Goal: Transaction & Acquisition: Purchase product/service

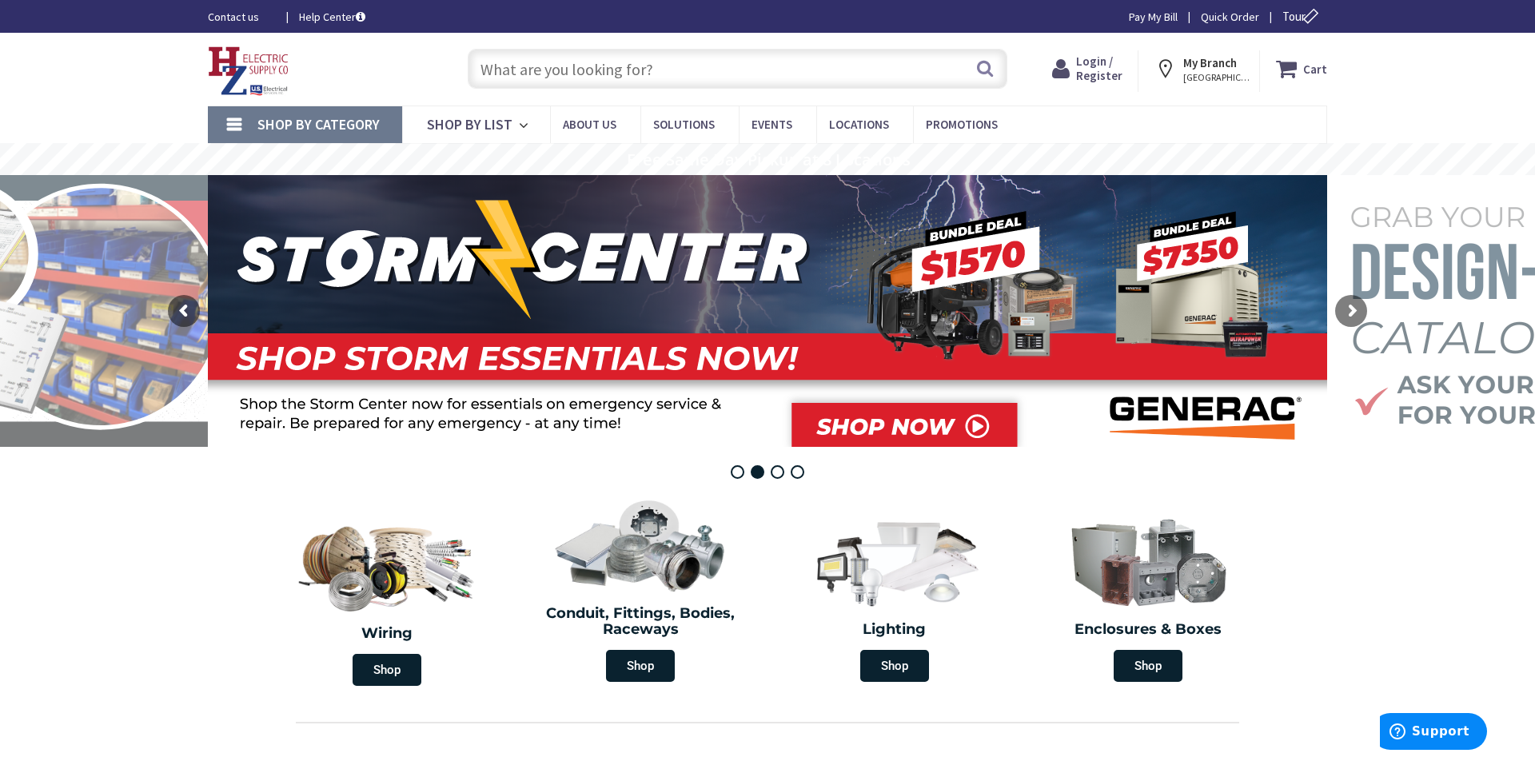
click at [794, 74] on input "text" at bounding box center [738, 69] width 540 height 40
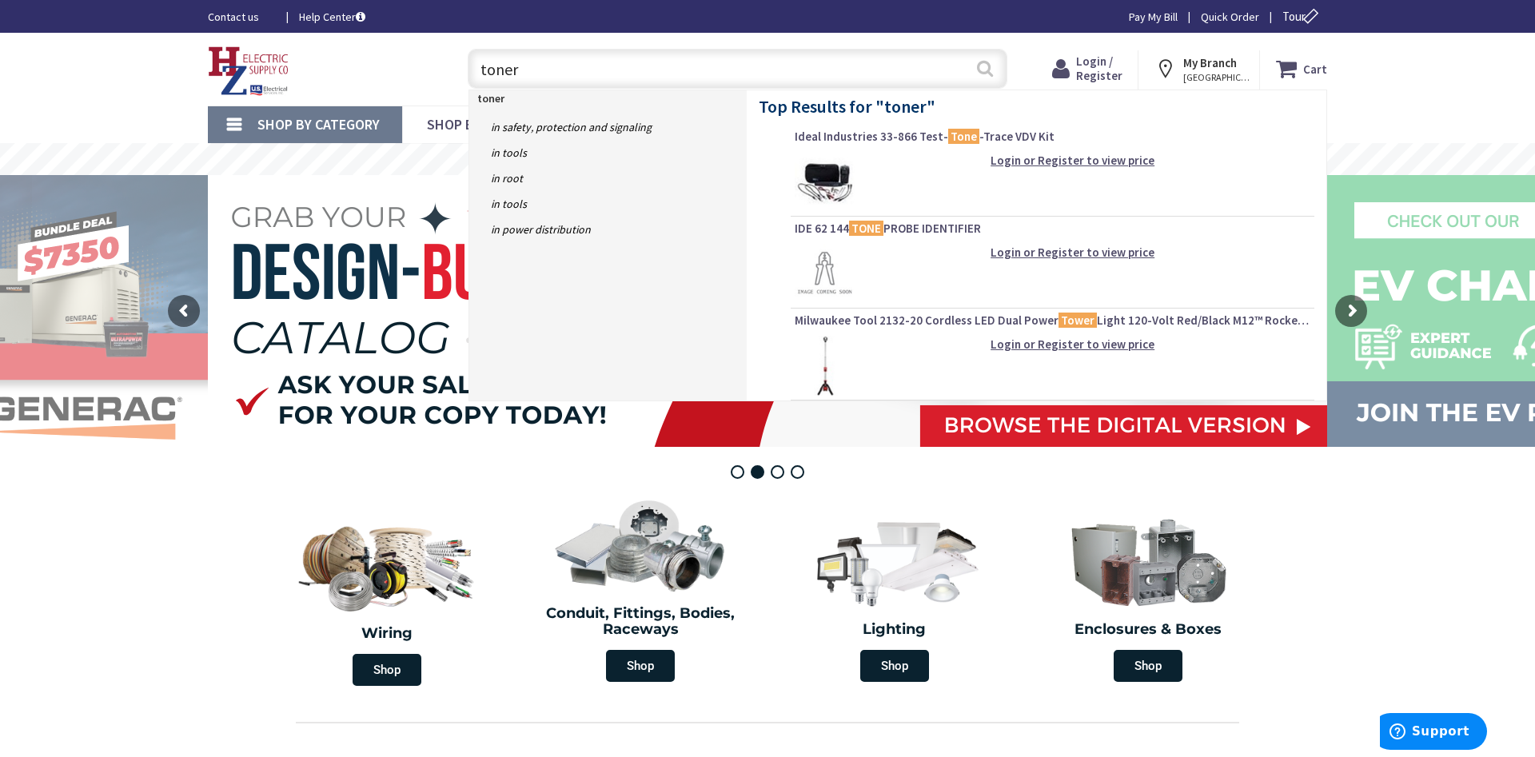
type input "toner"
click at [985, 66] on button "Search" at bounding box center [985, 68] width 21 height 36
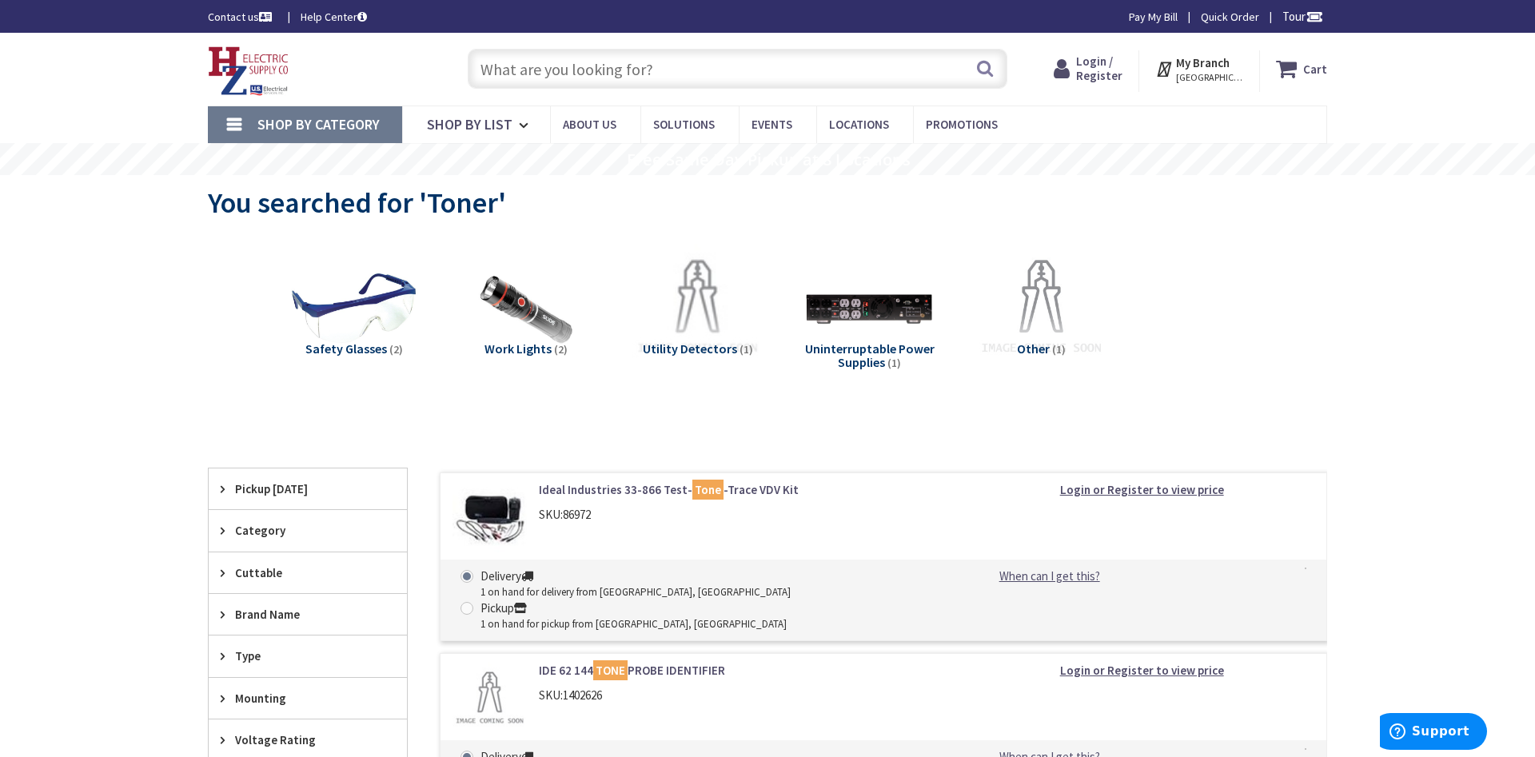
click at [539, 85] on input "text" at bounding box center [738, 69] width 540 height 40
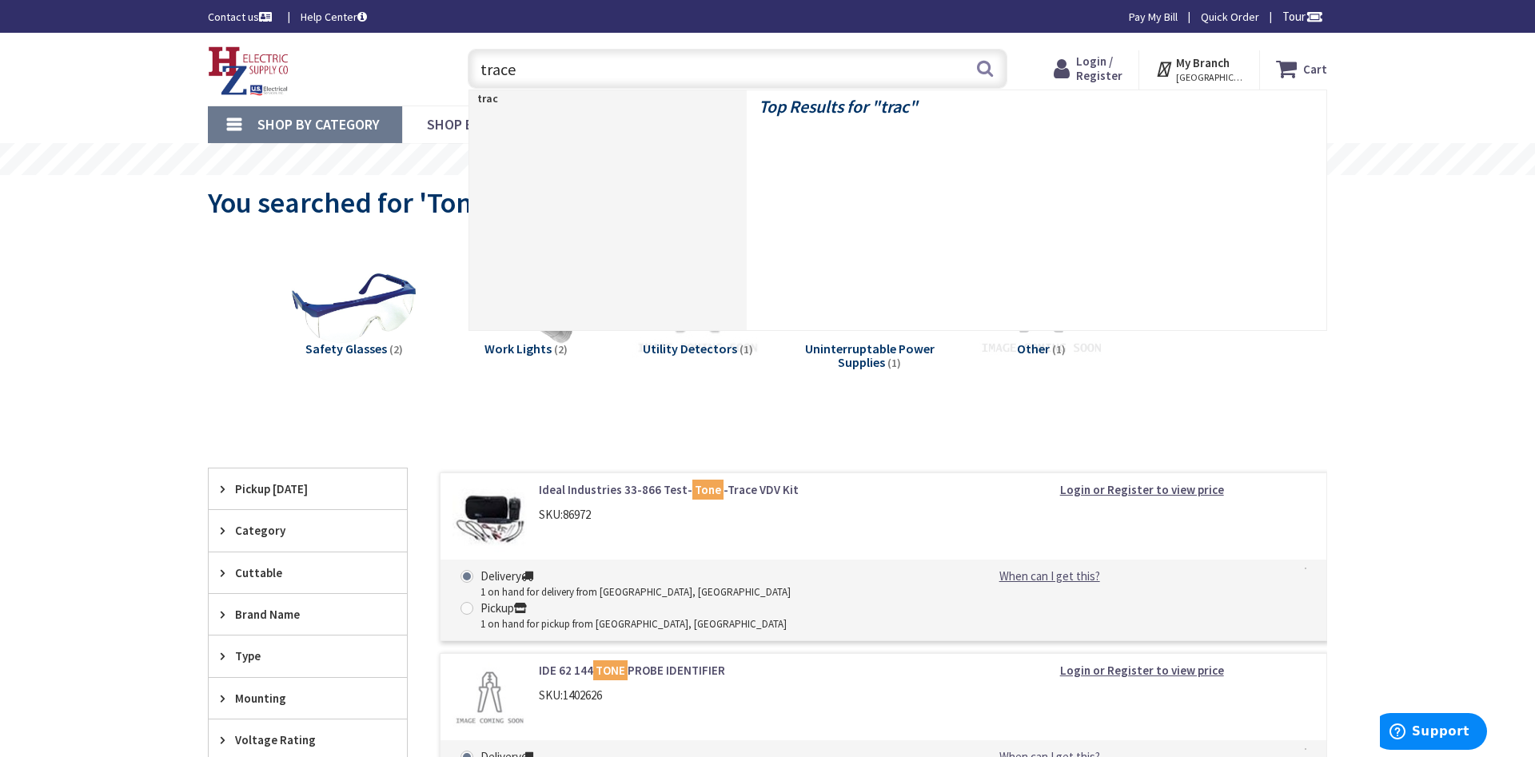
type input "tracer"
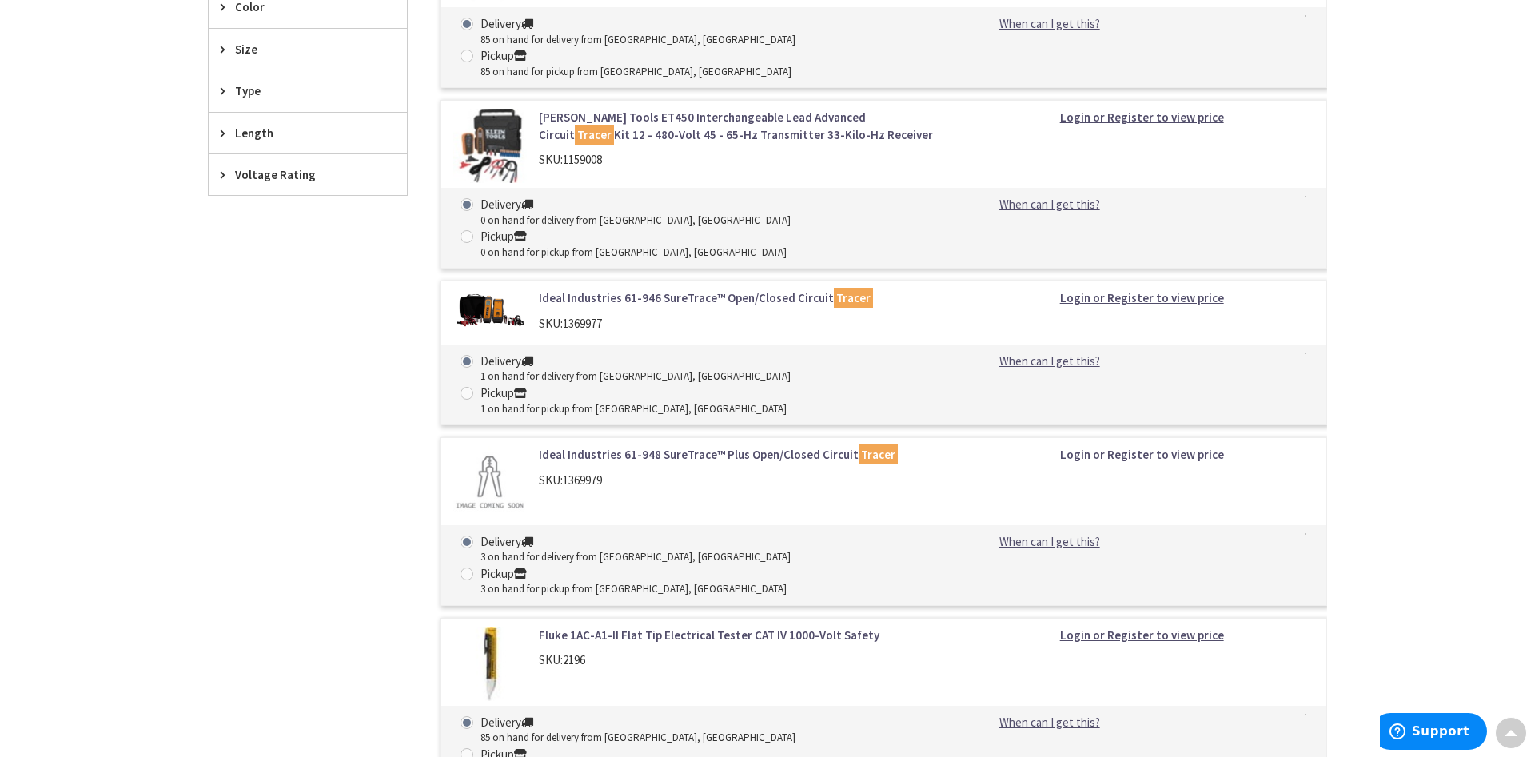
scroll to position [815, 0]
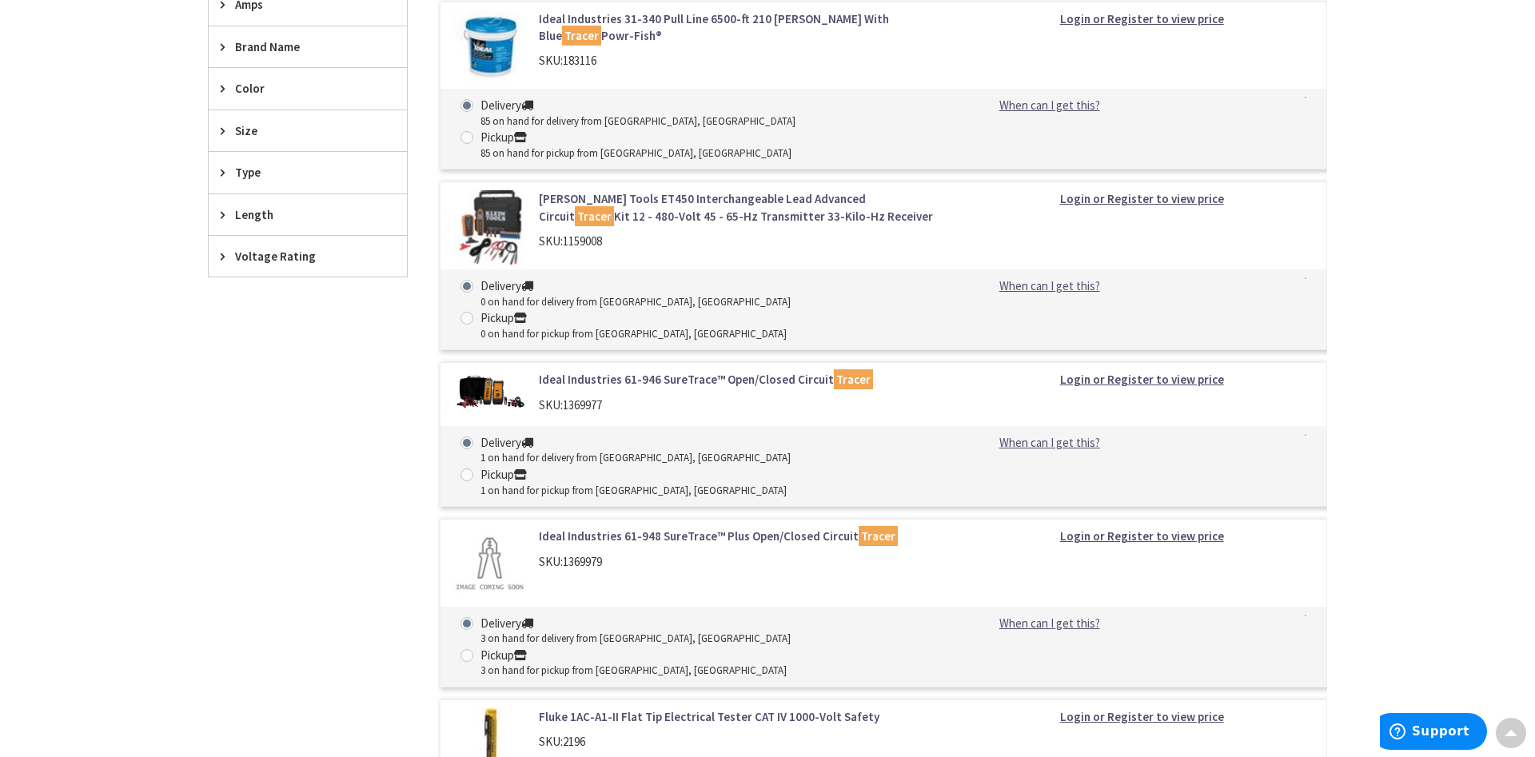
click at [686, 371] on link "Ideal Industries 61-946 SureTrace™ Open/Closed Circuit Tracer" at bounding box center [742, 379] width 407 height 17
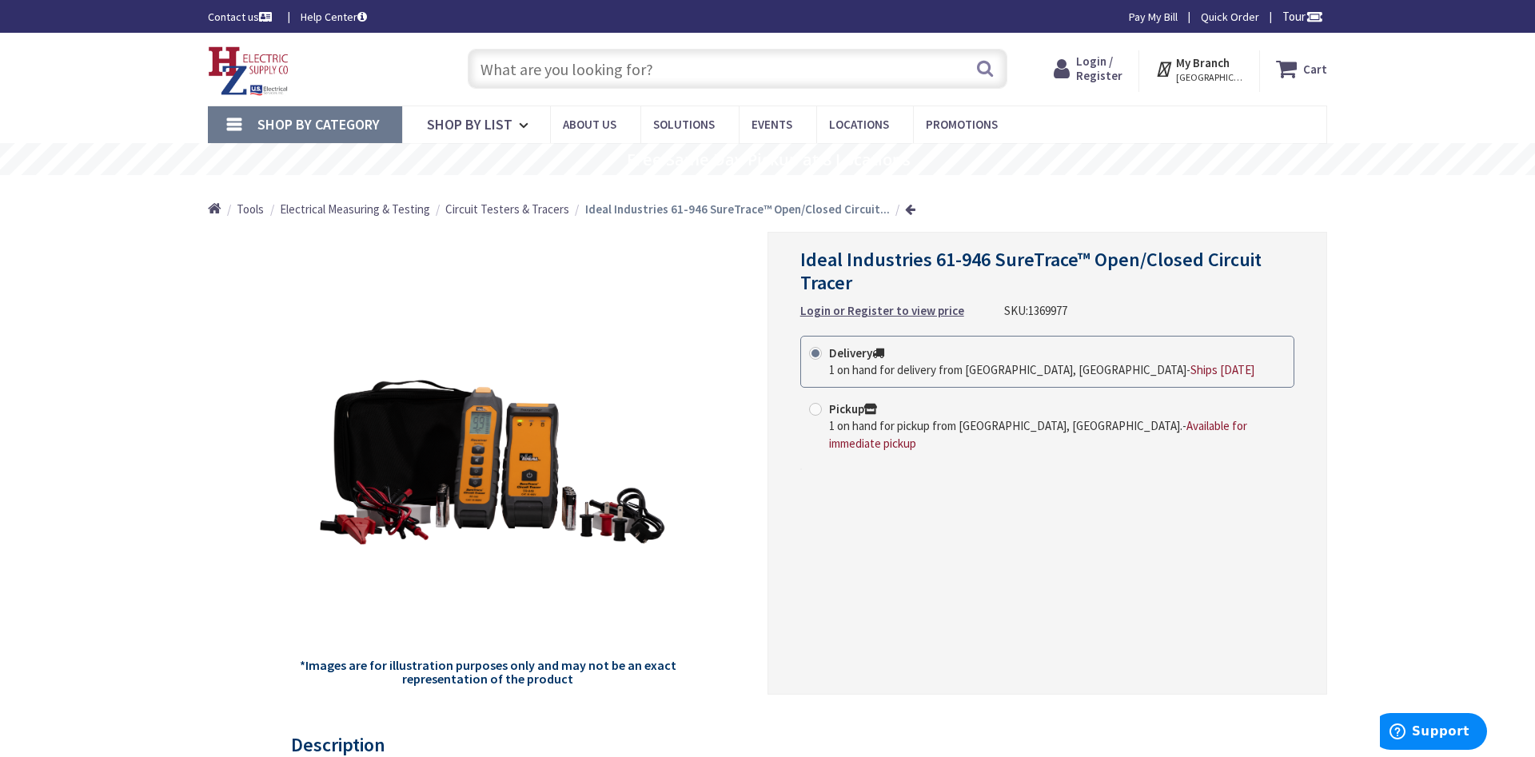
click at [825, 311] on strong "Login or Register to view price" at bounding box center [882, 310] width 164 height 15
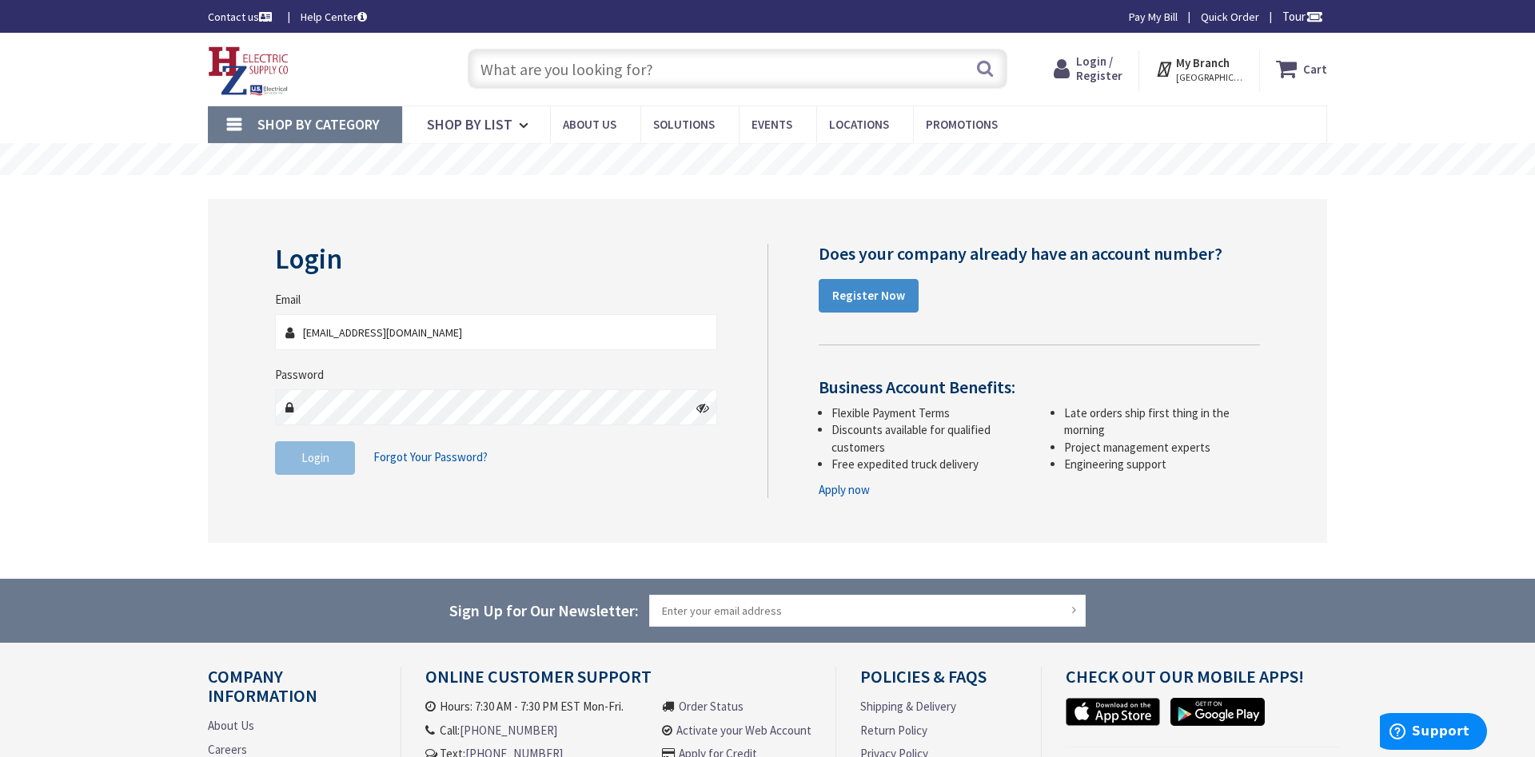
type input "[EMAIL_ADDRESS][DOMAIN_NAME]"
click at [322, 461] on span "Login" at bounding box center [315, 457] width 28 height 15
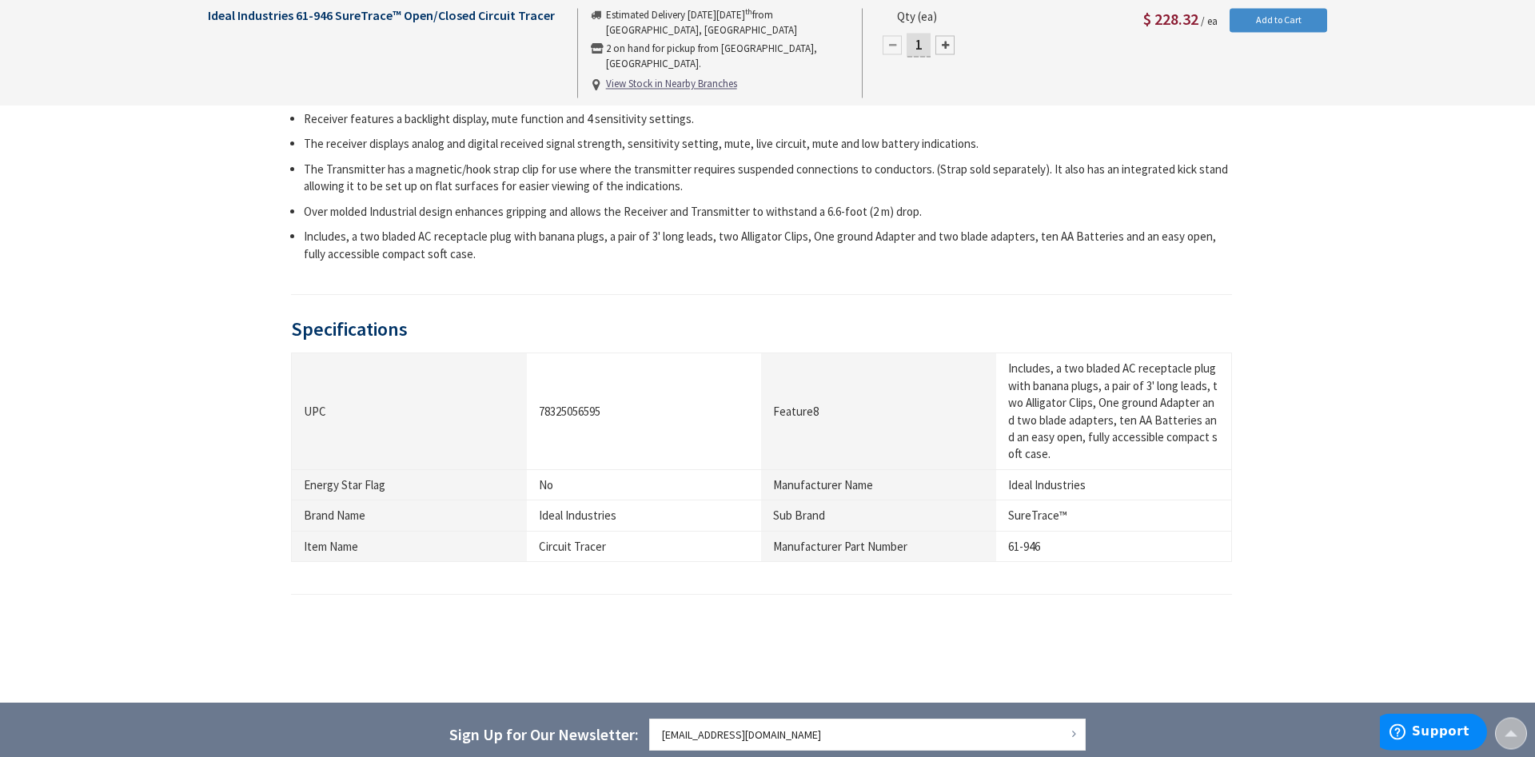
scroll to position [897, 0]
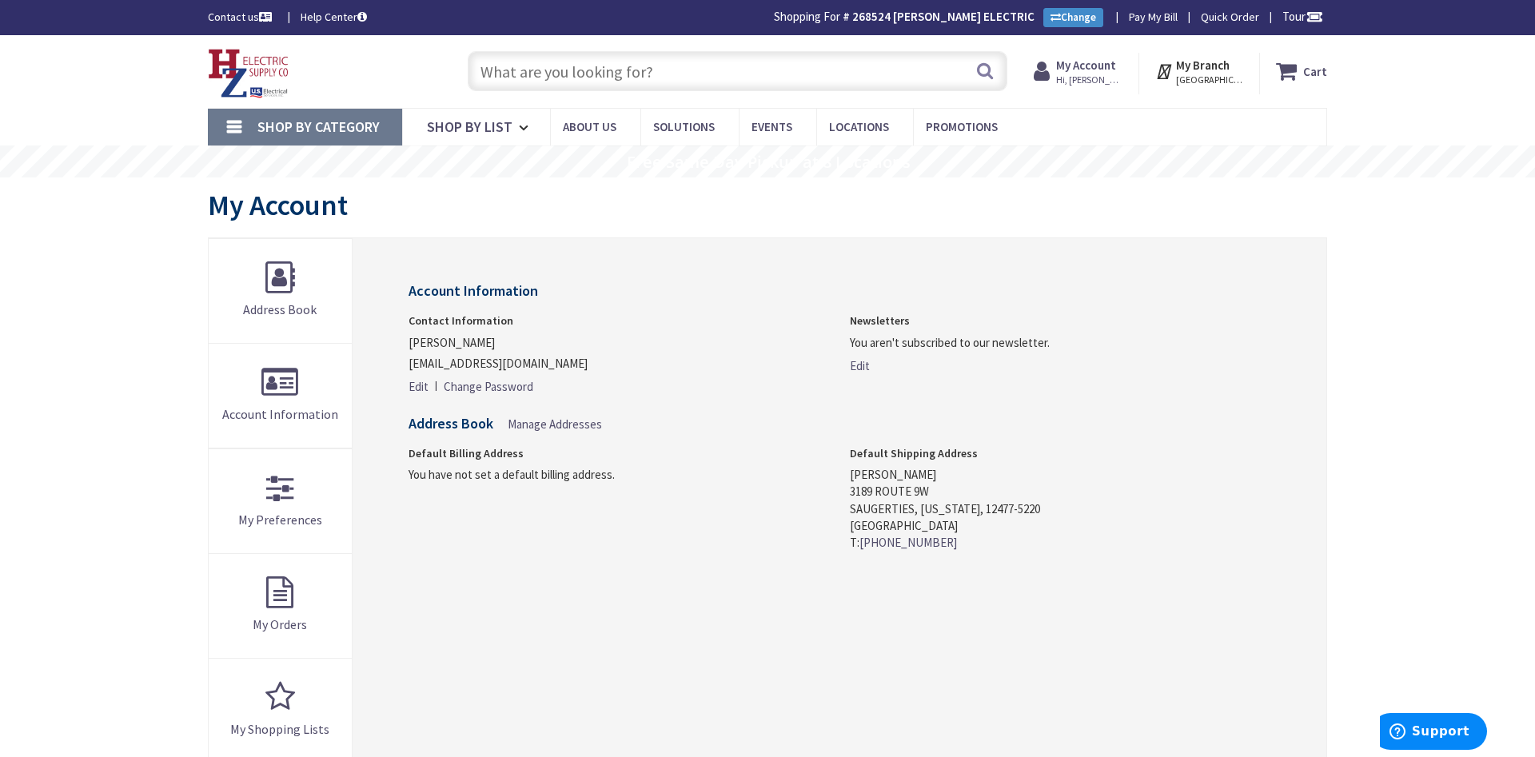
click at [556, 67] on input "text" at bounding box center [738, 71] width 540 height 40
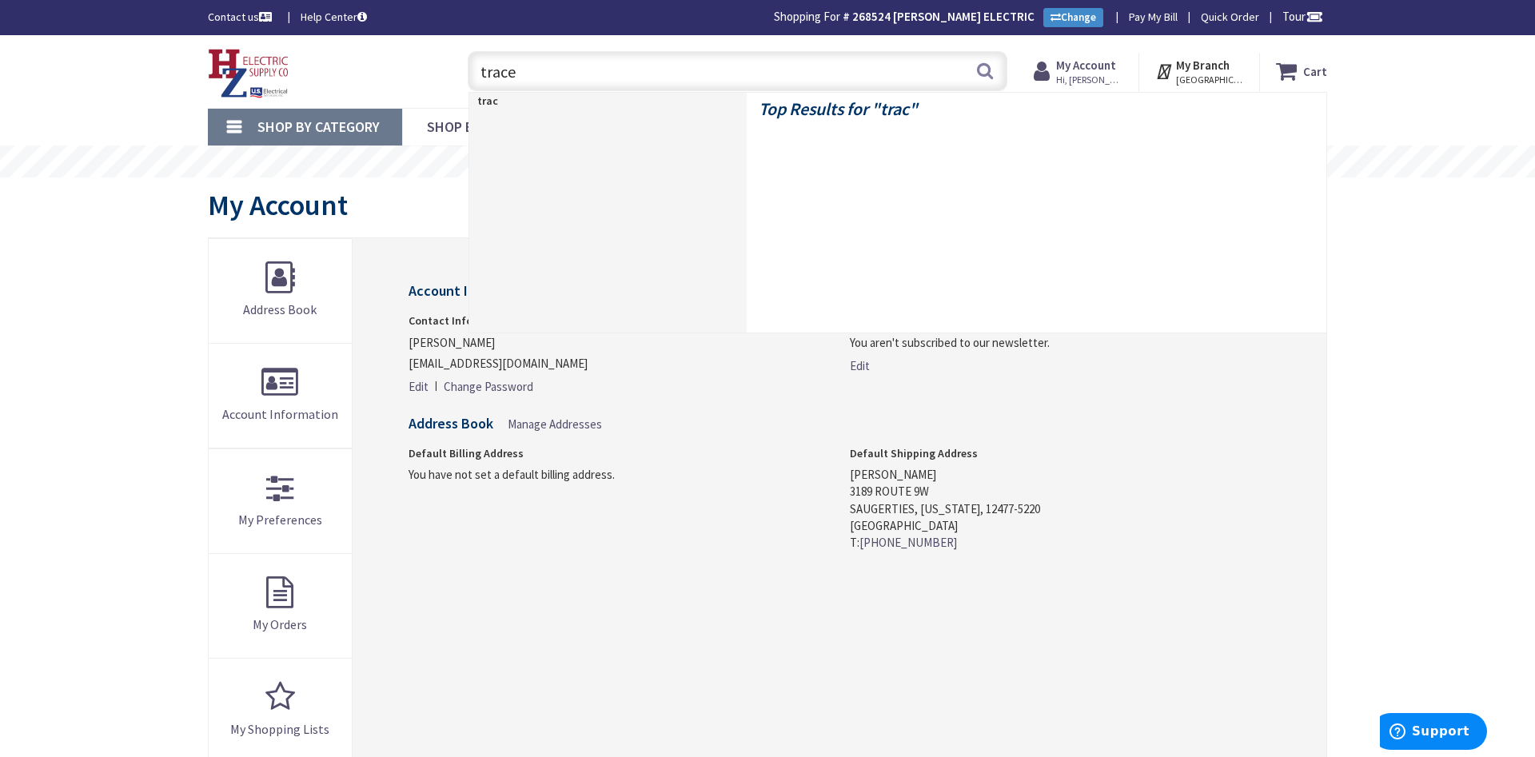
type input "tracer"
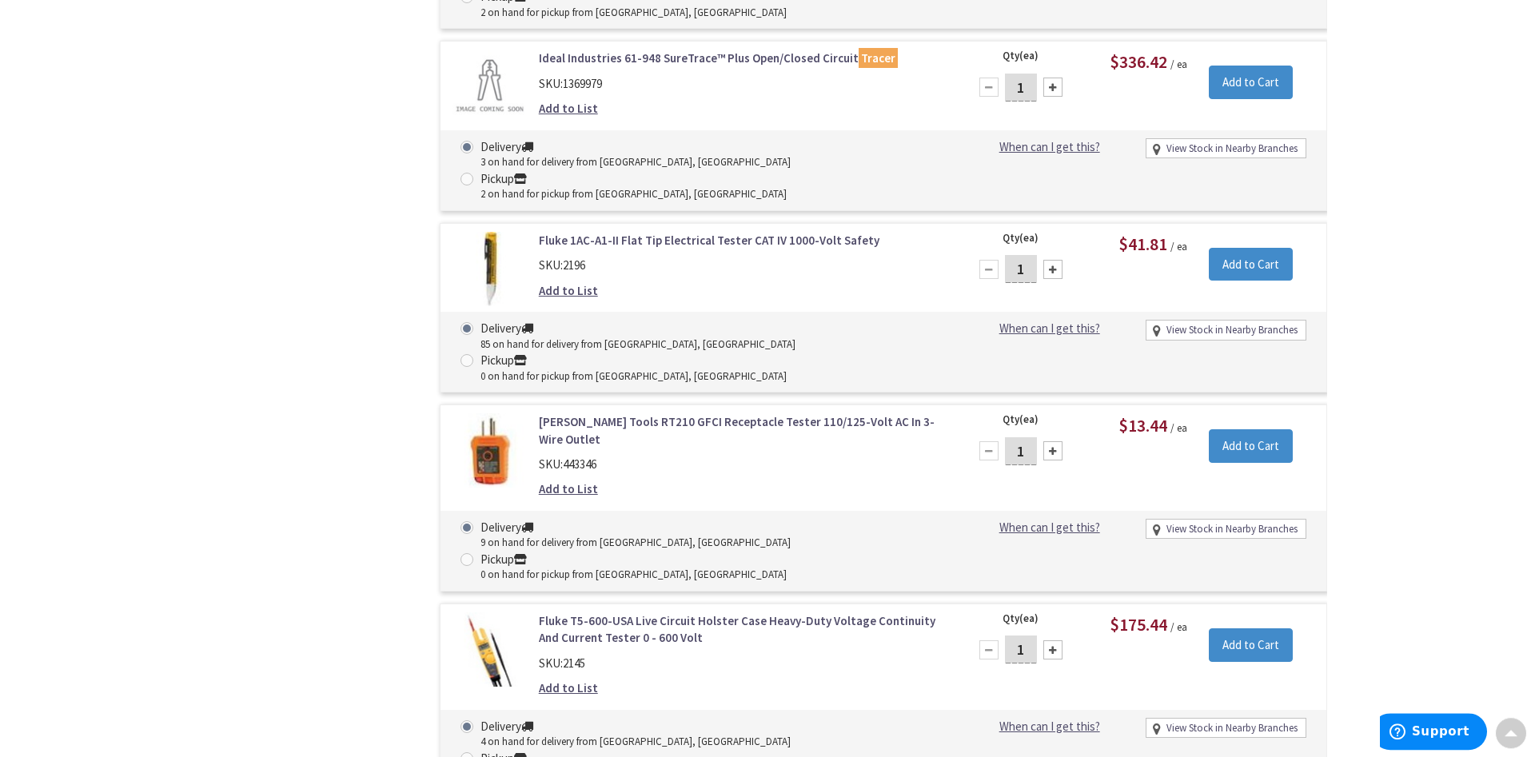
scroll to position [1549, 0]
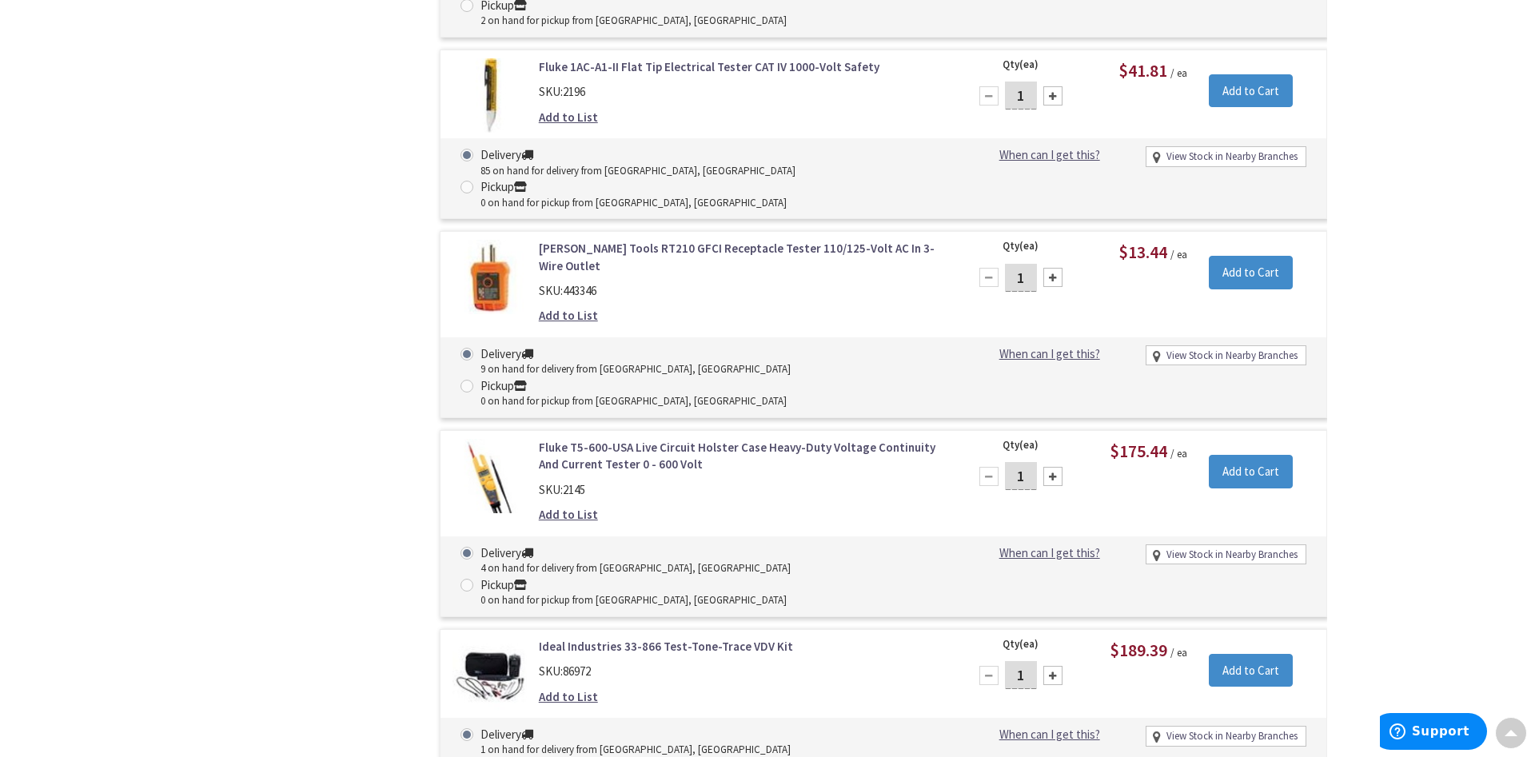
click at [597, 638] on link "Ideal Industries 33-866 Test-Tone-Trace VDV Kit" at bounding box center [742, 646] width 407 height 17
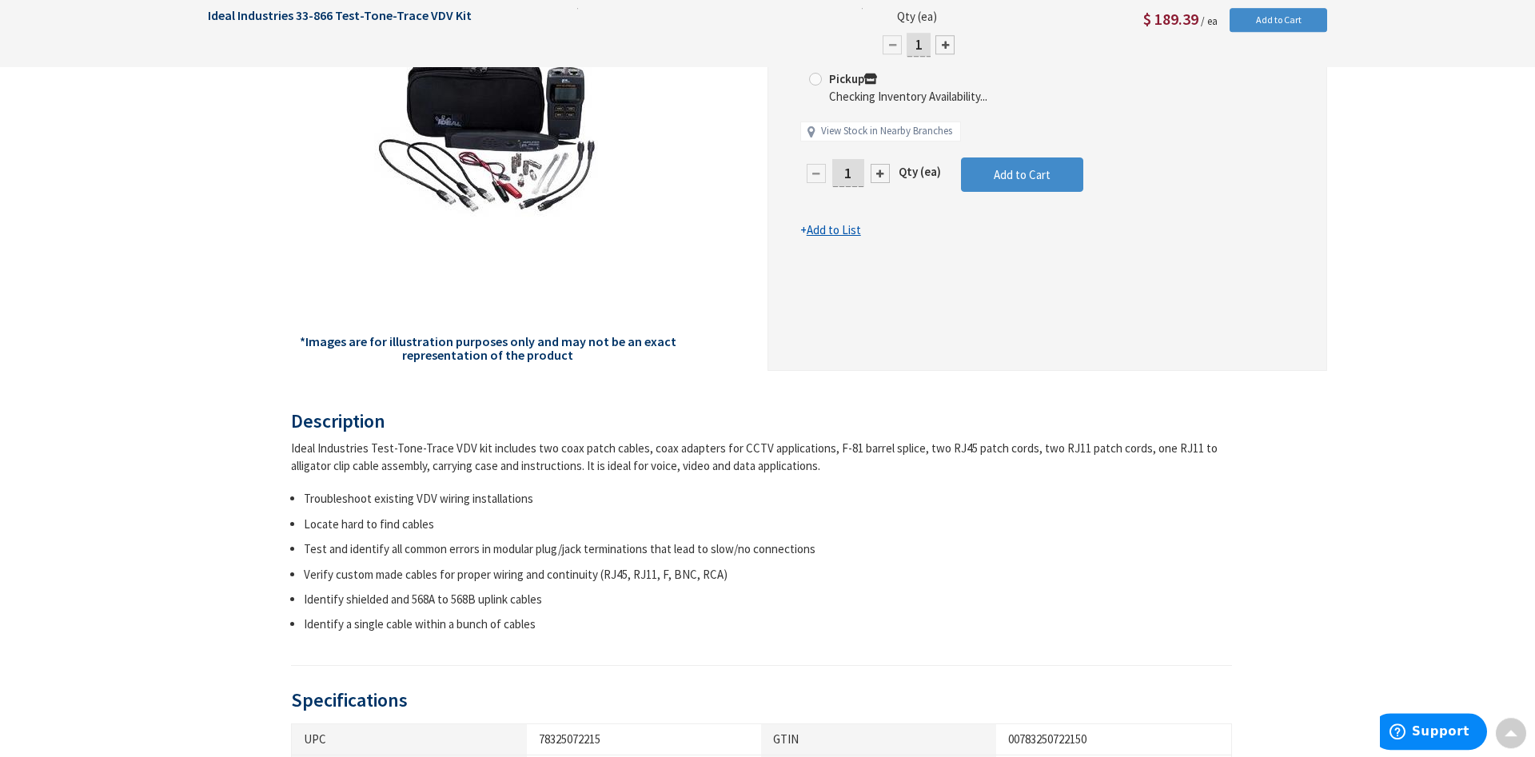
scroll to position [326, 0]
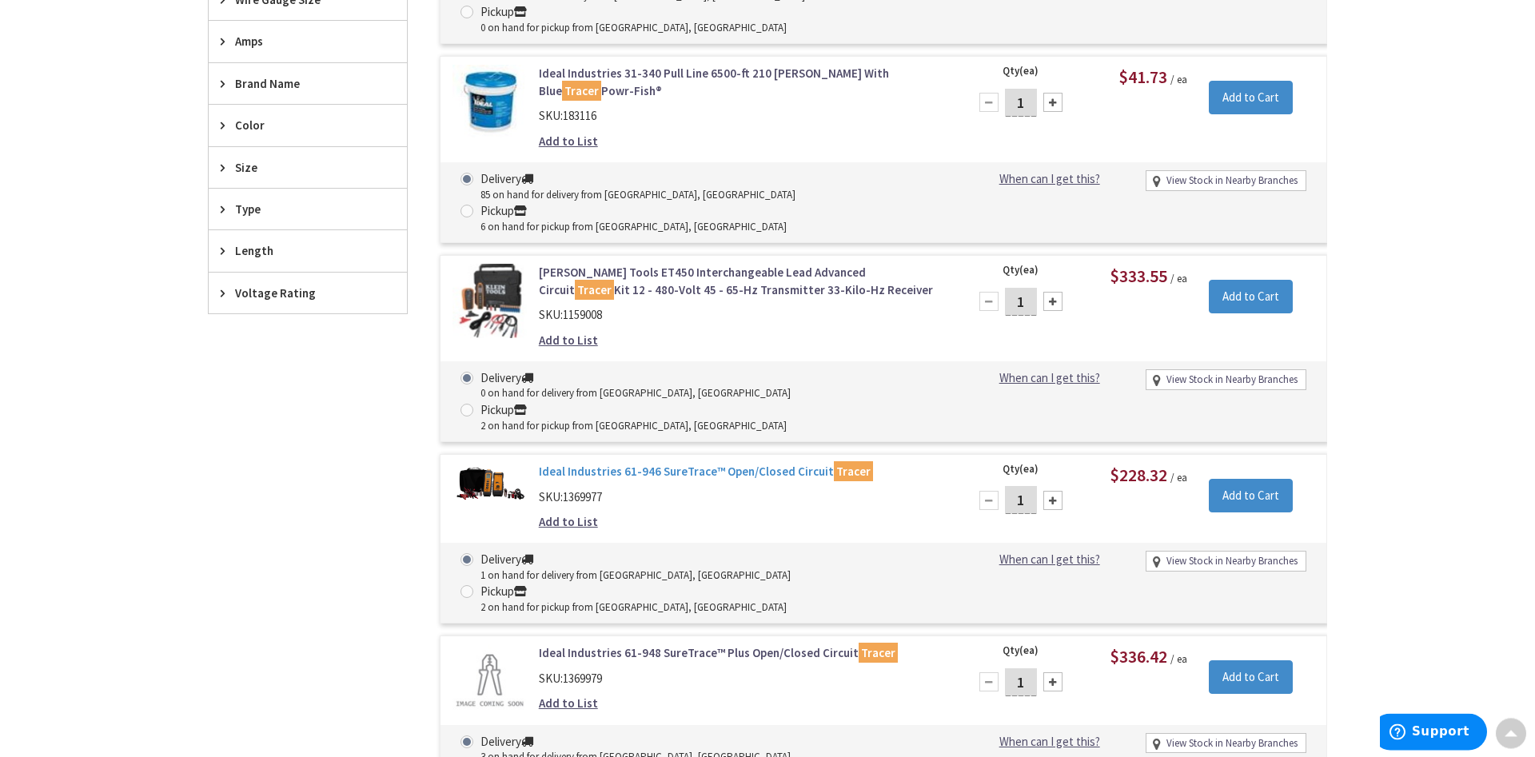
scroll to position [710, 0]
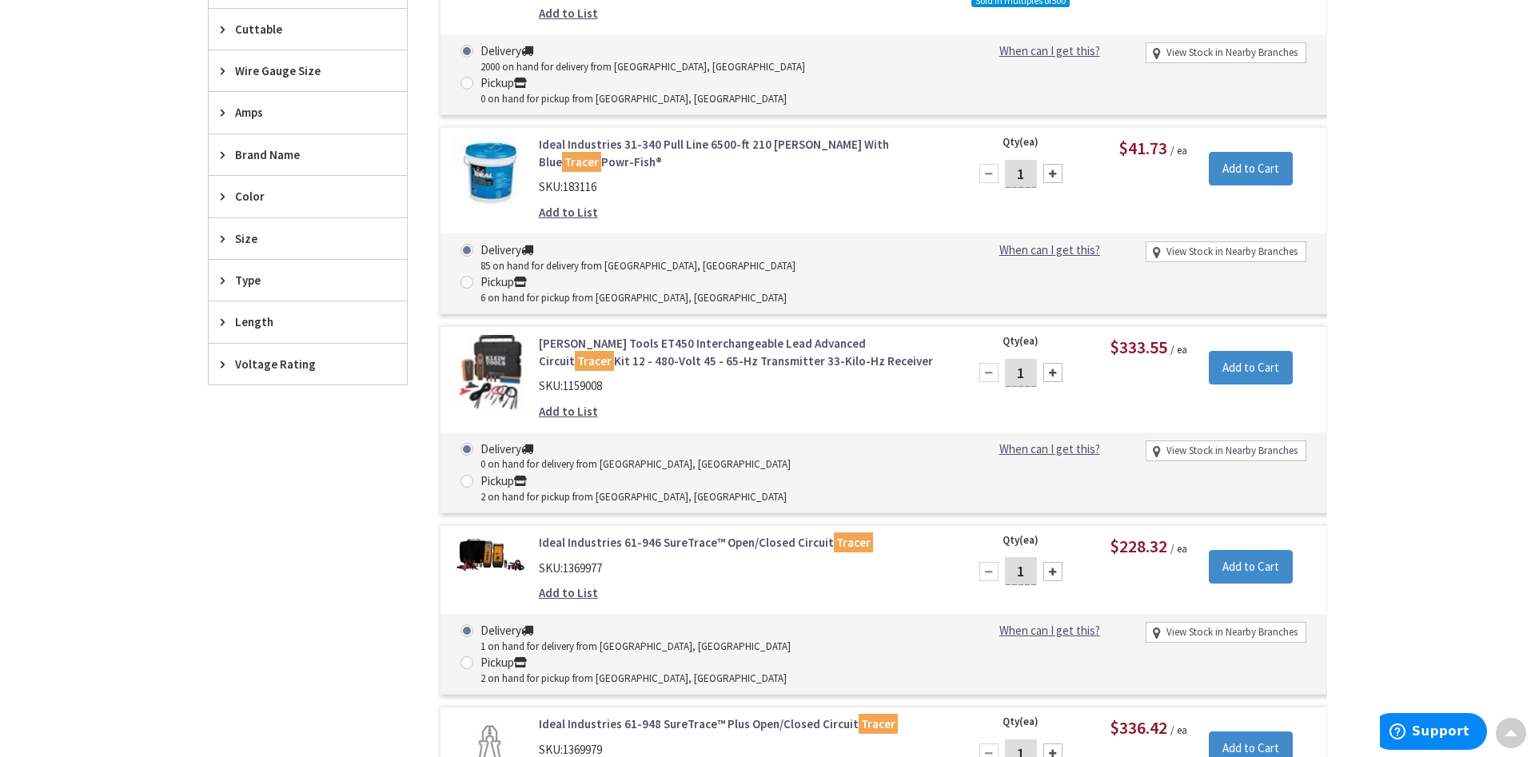
click at [716, 534] on link "Ideal Industries 61-946 SureTrace™ Open/Closed Circuit Tracer" at bounding box center [742, 542] width 407 height 17
